Goal: Check status

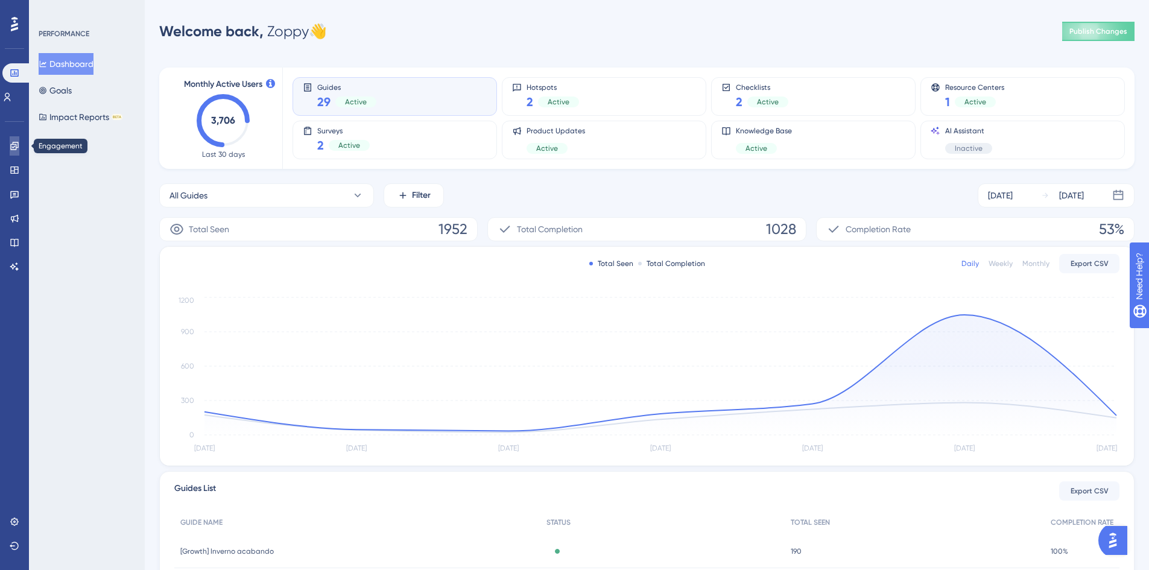
click at [19, 143] on link at bounding box center [15, 145] width 10 height 19
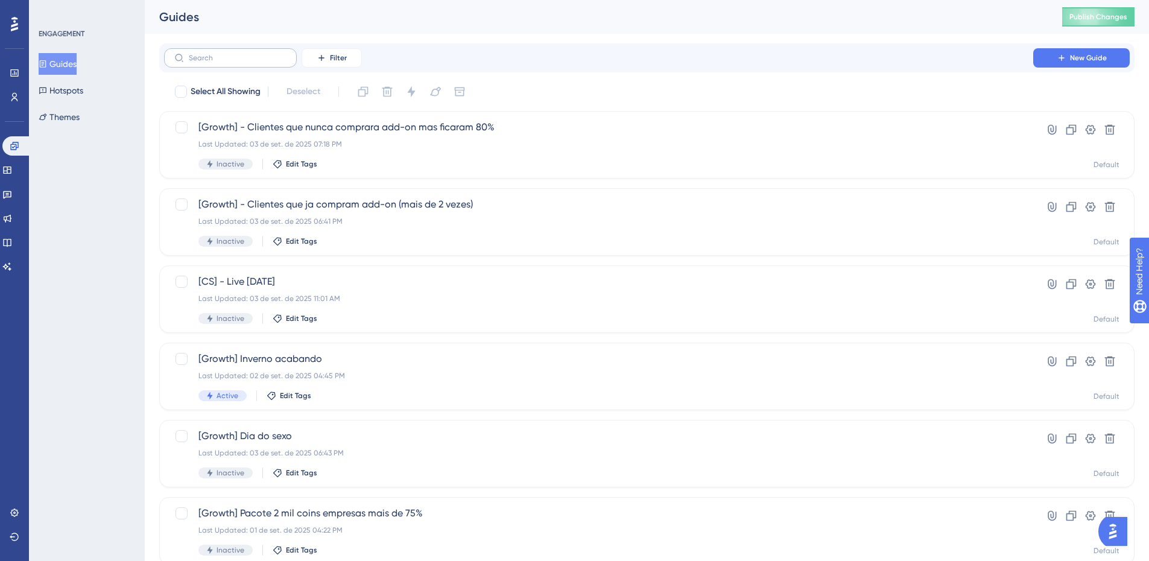
click at [245, 62] on label at bounding box center [230, 57] width 133 height 19
click at [245, 62] on input "text" at bounding box center [238, 58] width 98 height 8
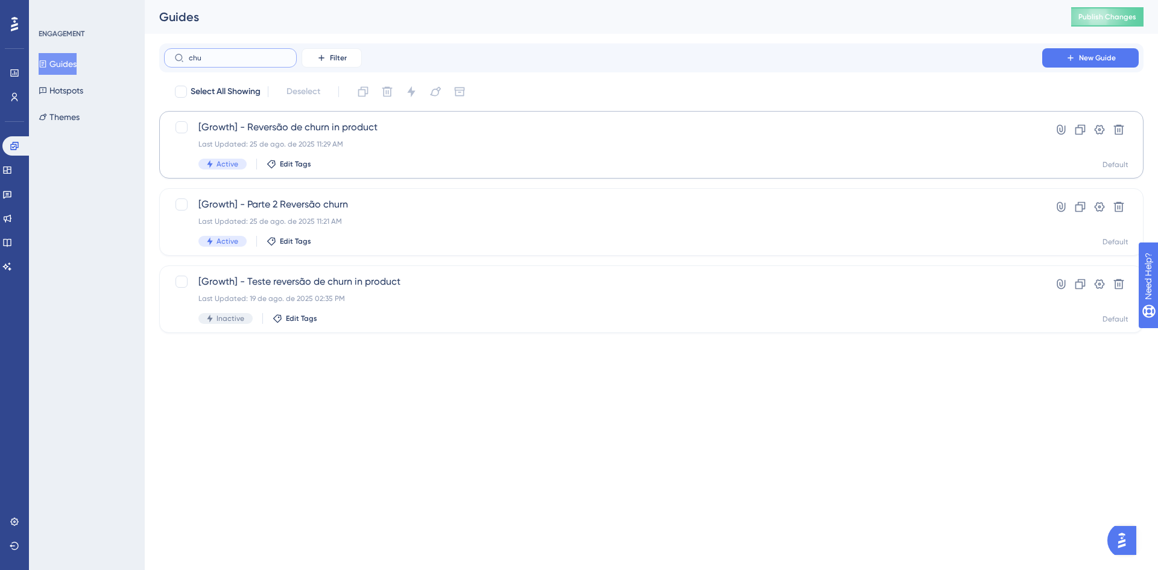
type input "chu"
click at [425, 133] on span "[Growth] - Reversão de churn in product" at bounding box center [602, 127] width 809 height 14
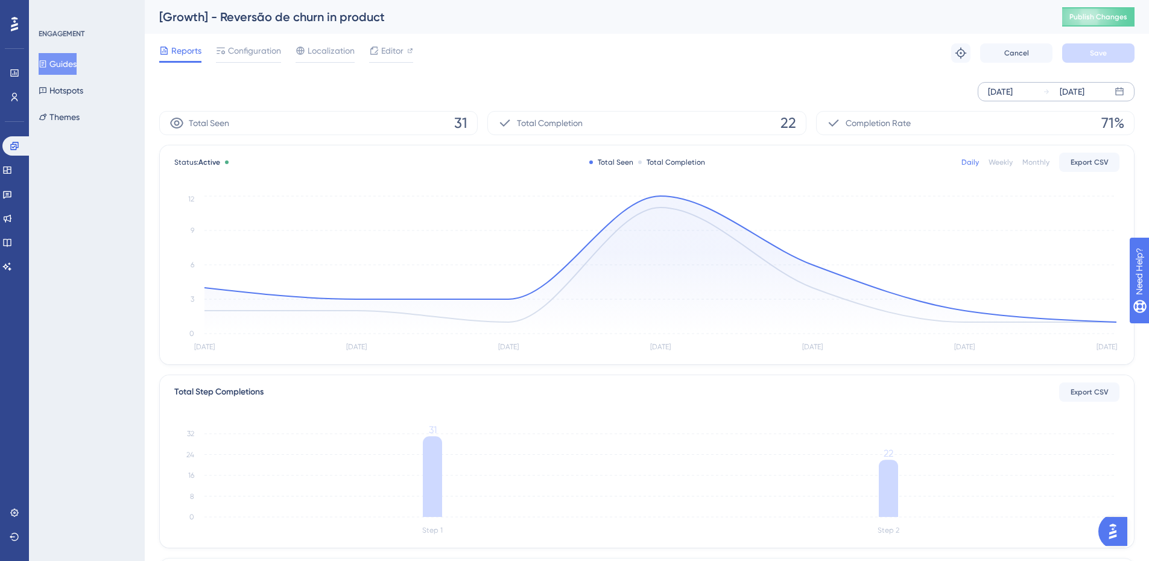
click at [1012, 96] on div "[DATE]" at bounding box center [1000, 91] width 25 height 14
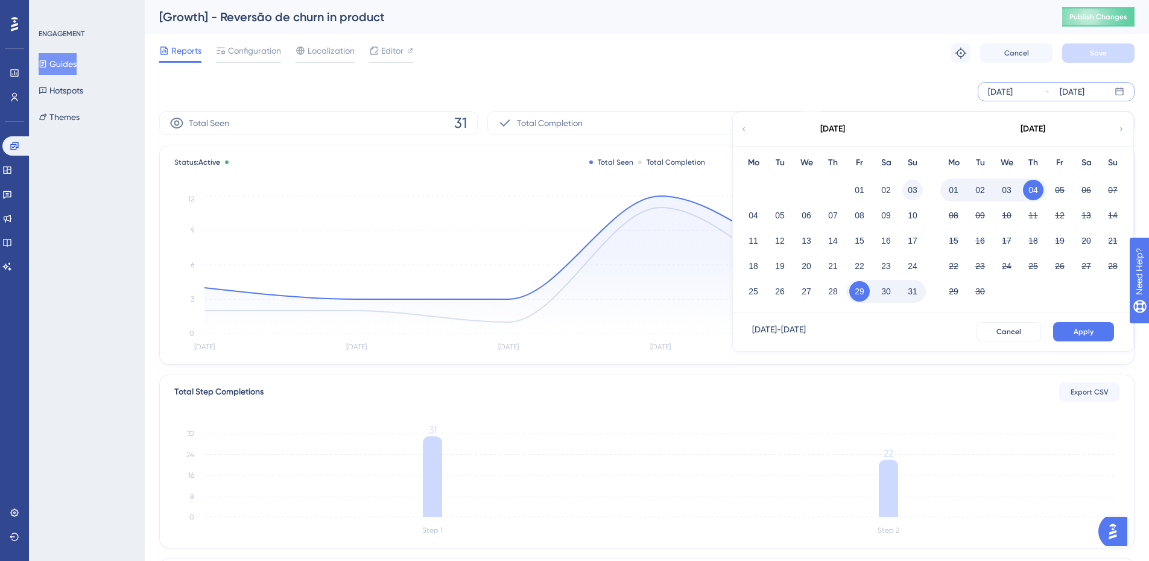
click at [912, 182] on button "03" at bounding box center [912, 190] width 21 height 21
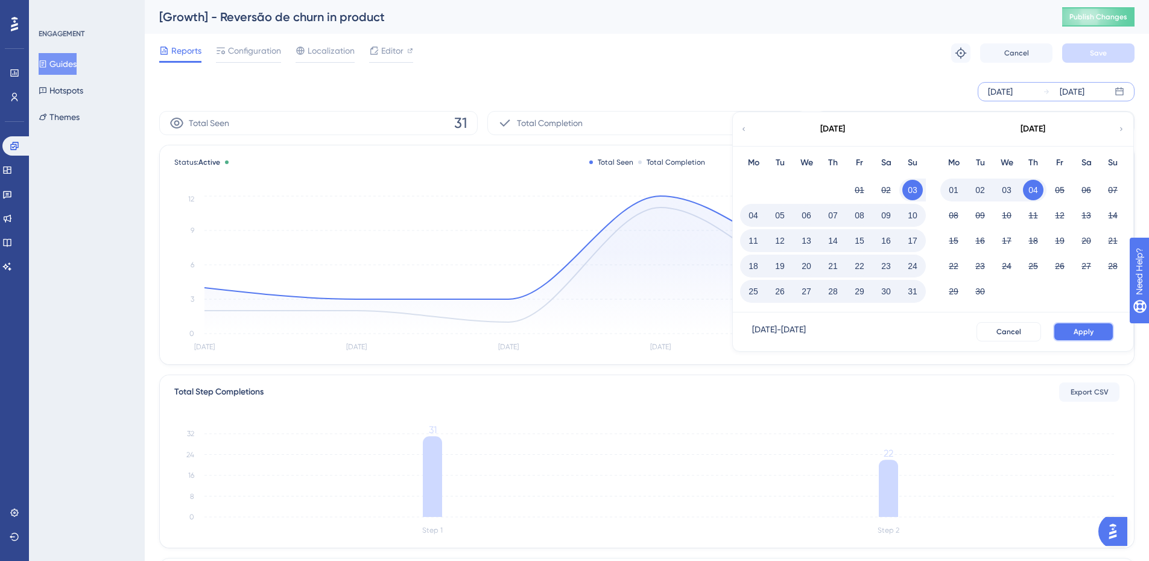
click at [1077, 329] on span "Apply" at bounding box center [1083, 332] width 20 height 10
